Goal: Book appointment/travel/reservation

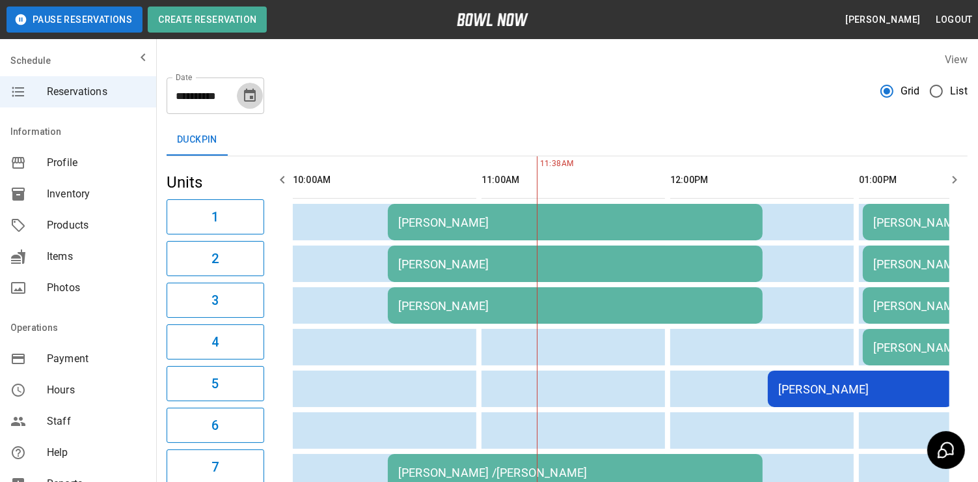
click at [250, 98] on icon "Choose date, selected date is Oct 11, 2025" at bounding box center [250, 95] width 12 height 13
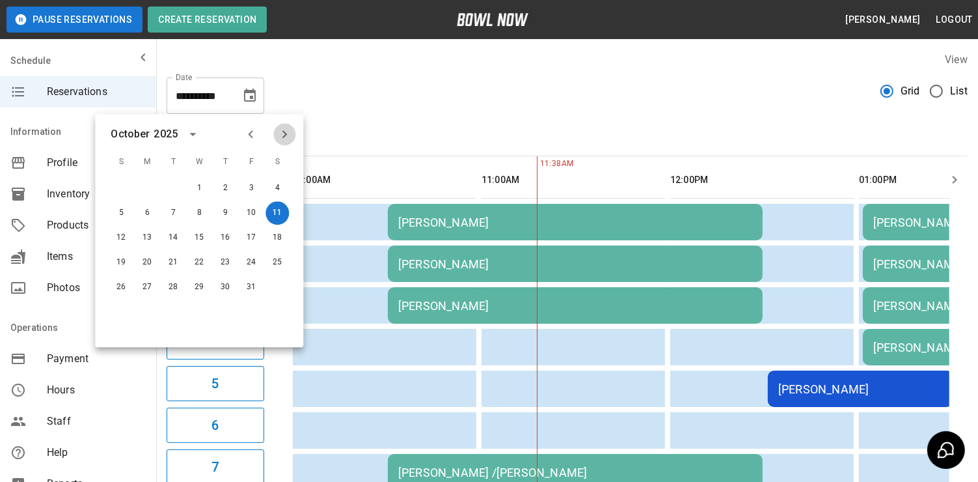
click at [286, 134] on icon "Next month" at bounding box center [284, 134] width 5 height 8
click at [275, 189] on button "1" at bounding box center [277, 187] width 23 height 23
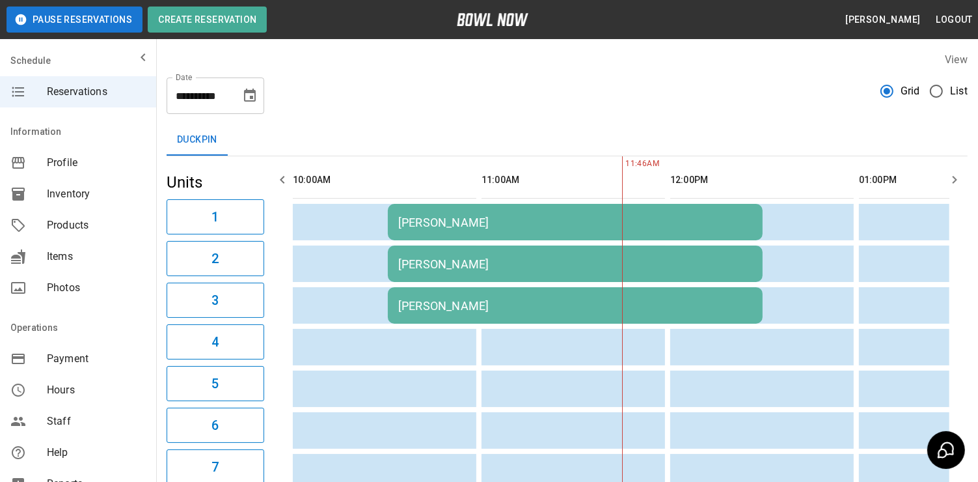
click at [254, 92] on icon "Choose date, selected date is Nov 1, 2025" at bounding box center [250, 95] width 12 height 13
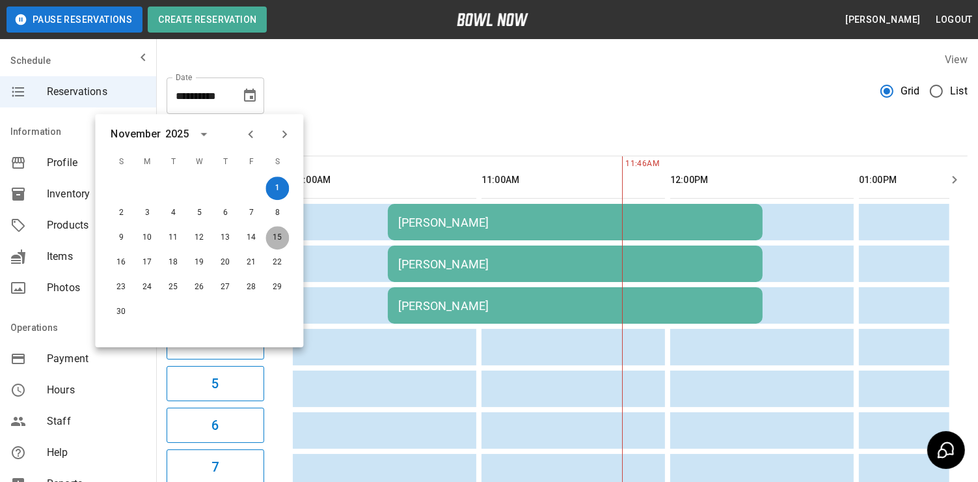
click at [271, 236] on button "15" at bounding box center [277, 237] width 23 height 23
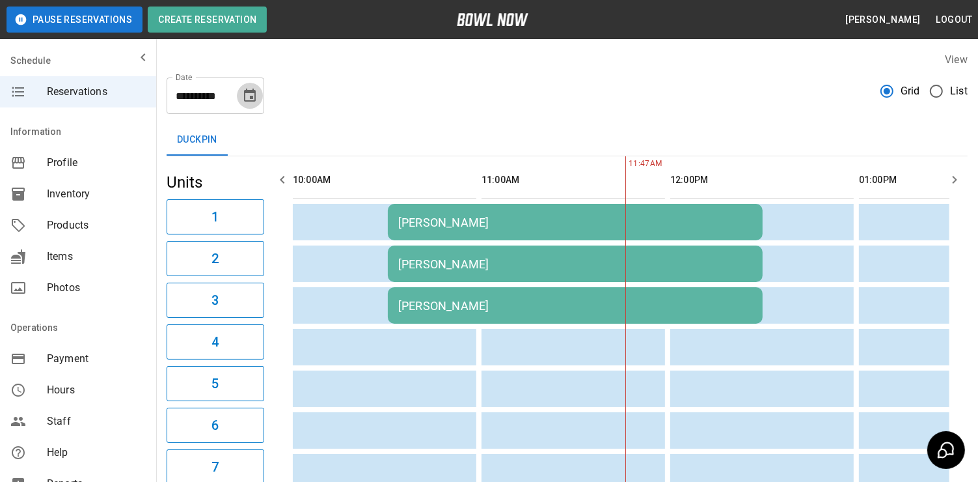
click at [251, 97] on icon "Choose date, selected date is Nov 15, 2025" at bounding box center [250, 95] width 12 height 13
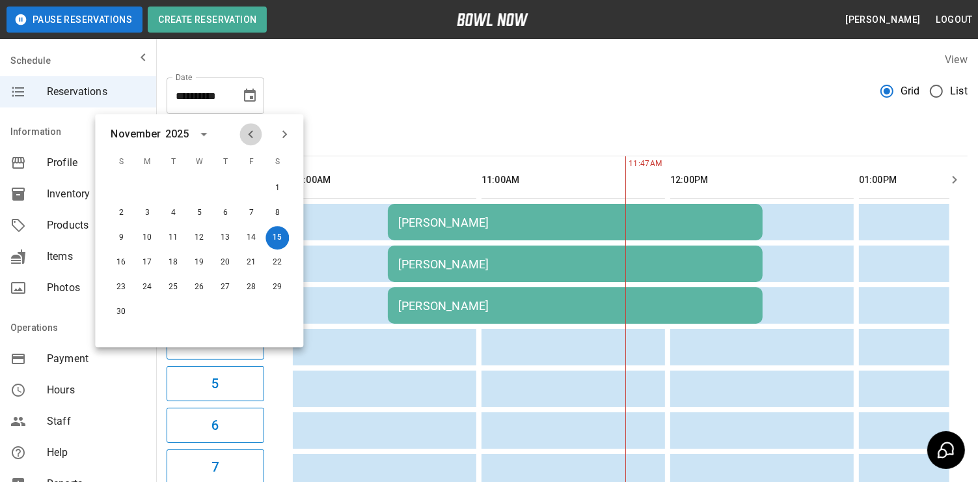
click at [249, 131] on icon "Previous month" at bounding box center [251, 134] width 16 height 16
click at [281, 219] on button "11" at bounding box center [277, 212] width 23 height 23
type input "**********"
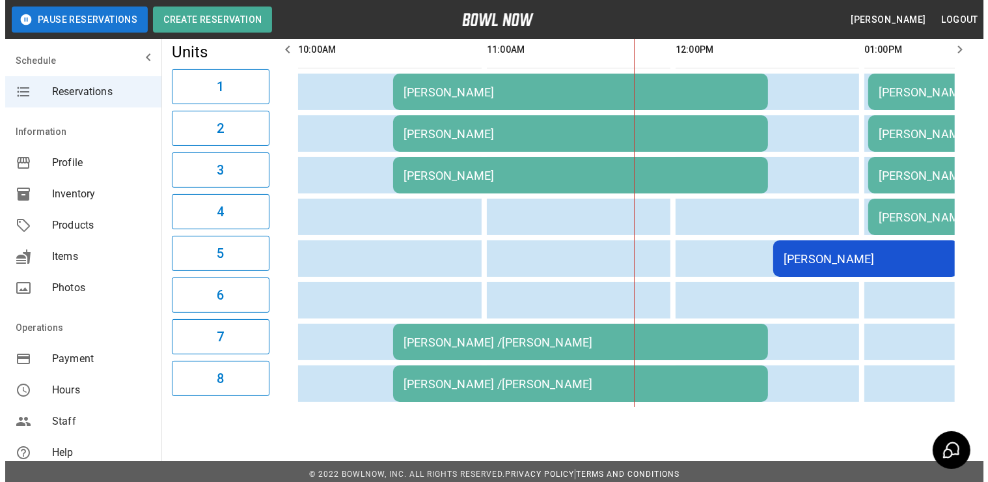
scroll to position [0, 448]
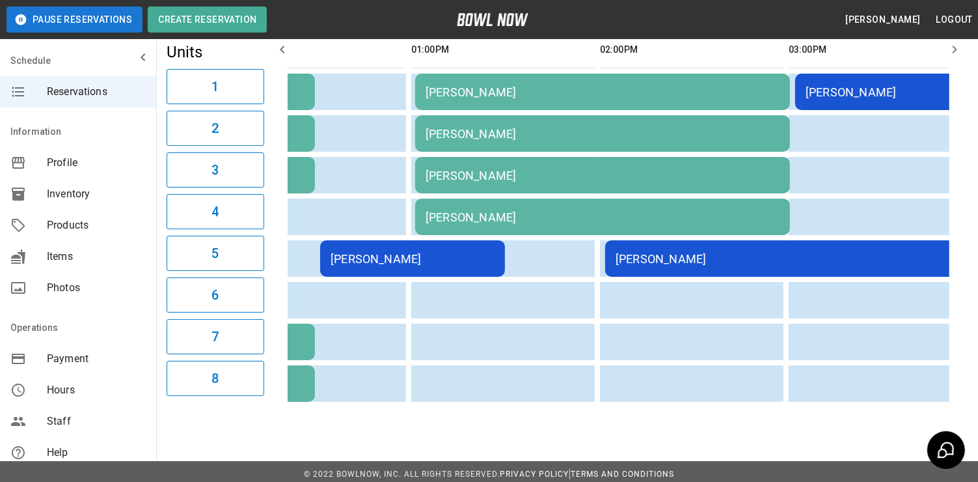
click at [814, 255] on div "[PERSON_NAME]" at bounding box center [793, 259] width 354 height 14
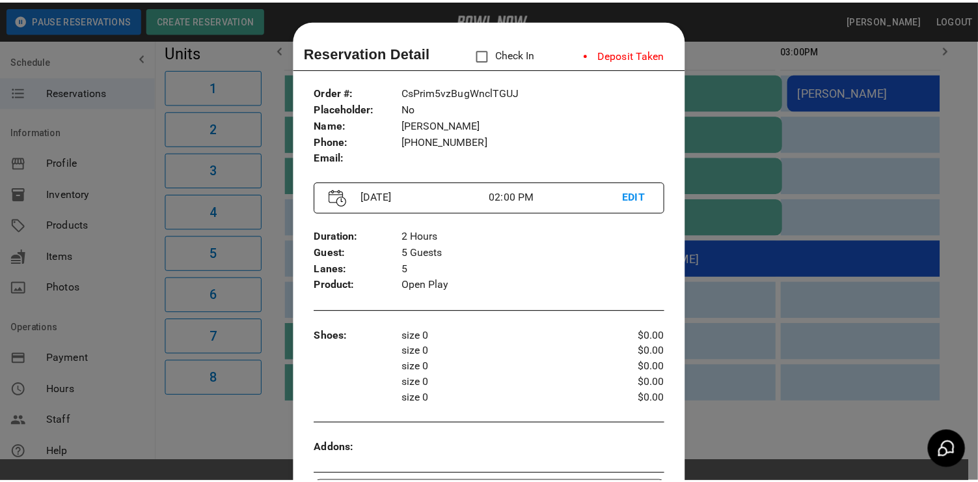
scroll to position [0, 0]
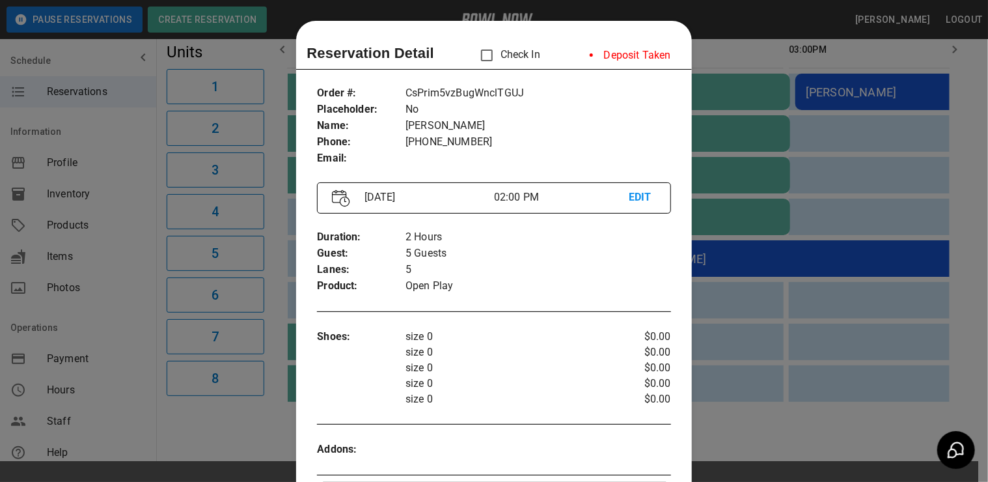
click at [831, 356] on div at bounding box center [494, 241] width 988 height 482
